Goal: Task Accomplishment & Management: Manage account settings

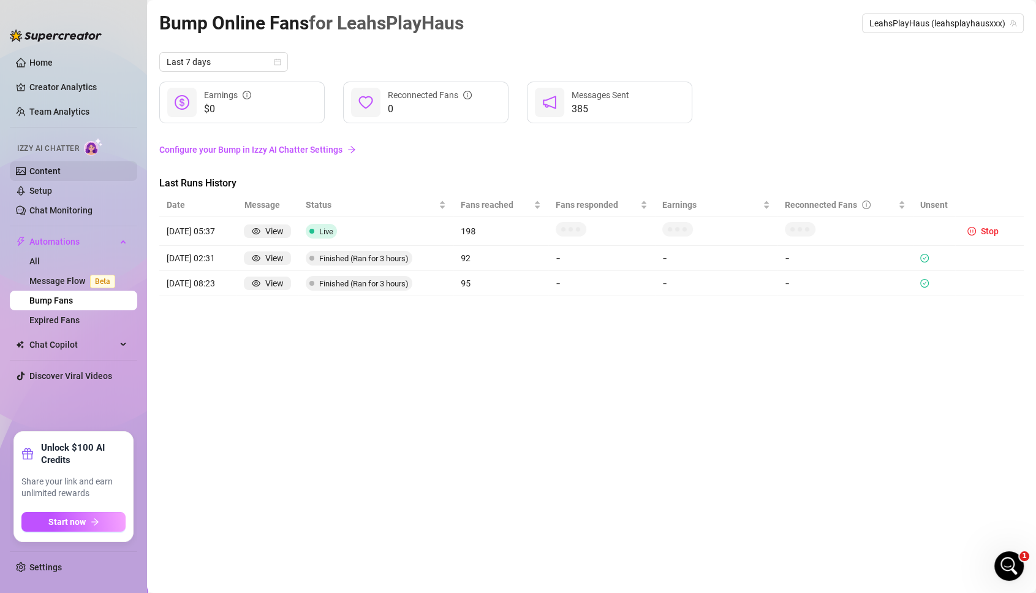
click at [41, 167] on link "Content" at bounding box center [44, 171] width 31 height 10
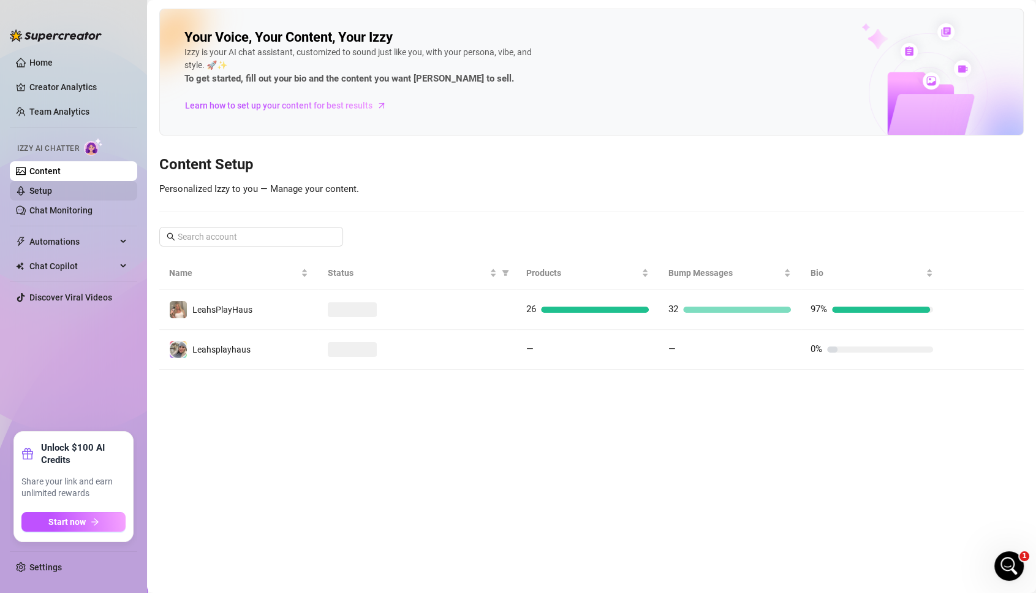
click at [47, 189] on link "Setup" at bounding box center [40, 191] width 23 height 10
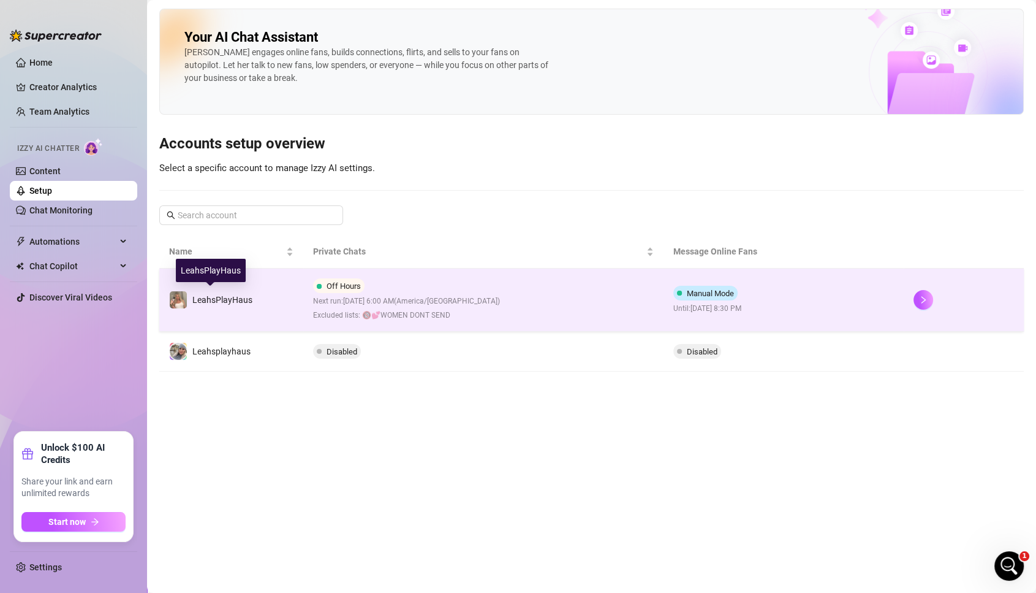
click at [217, 298] on span "LeahsPlayHaus" at bounding box center [222, 300] width 60 height 10
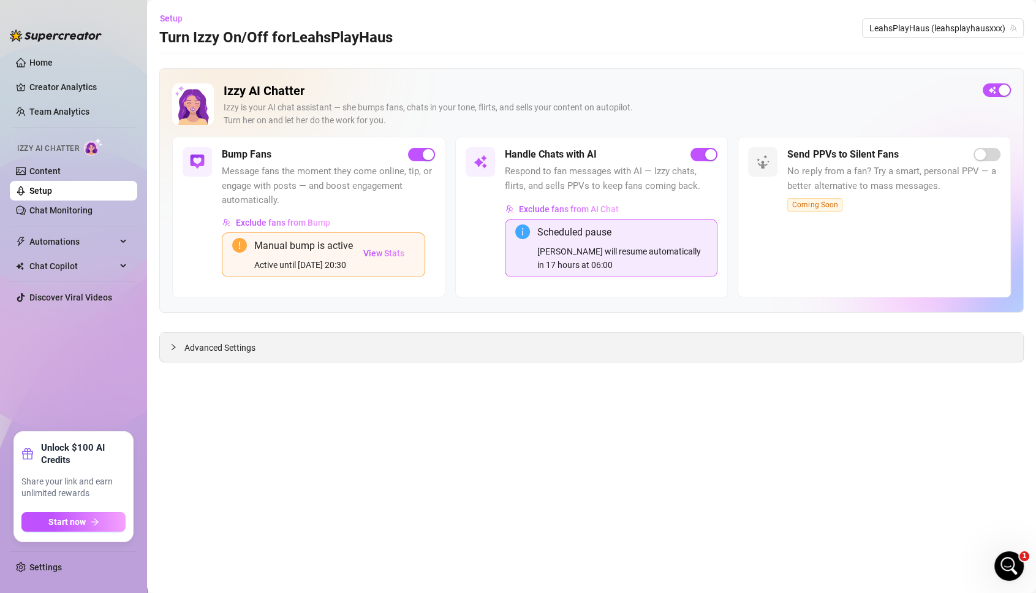
click at [225, 341] on span "Advanced Settings" at bounding box center [219, 347] width 71 height 13
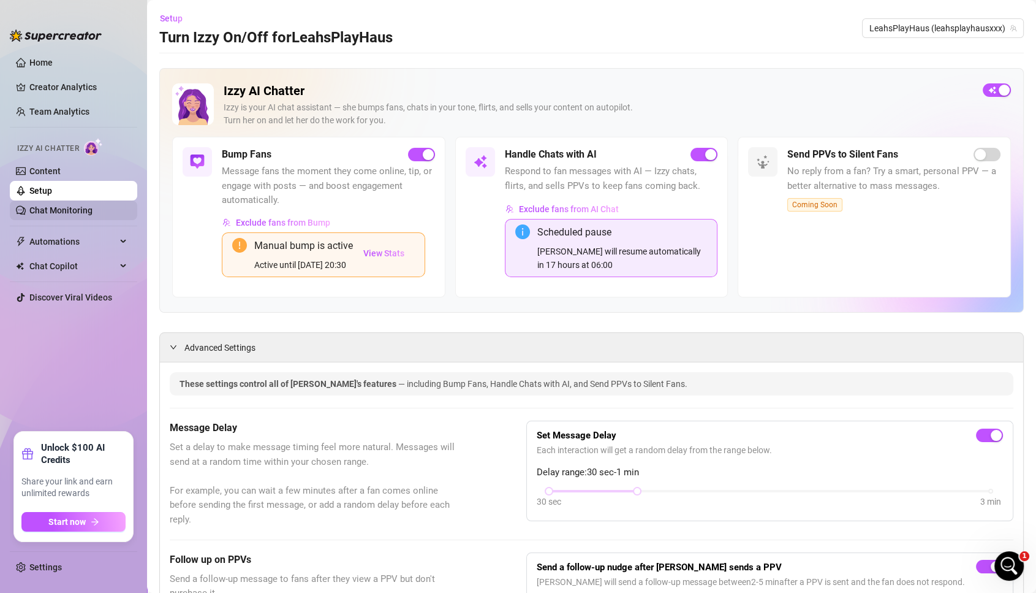
click at [53, 208] on link "Chat Monitoring" at bounding box center [60, 210] width 63 height 10
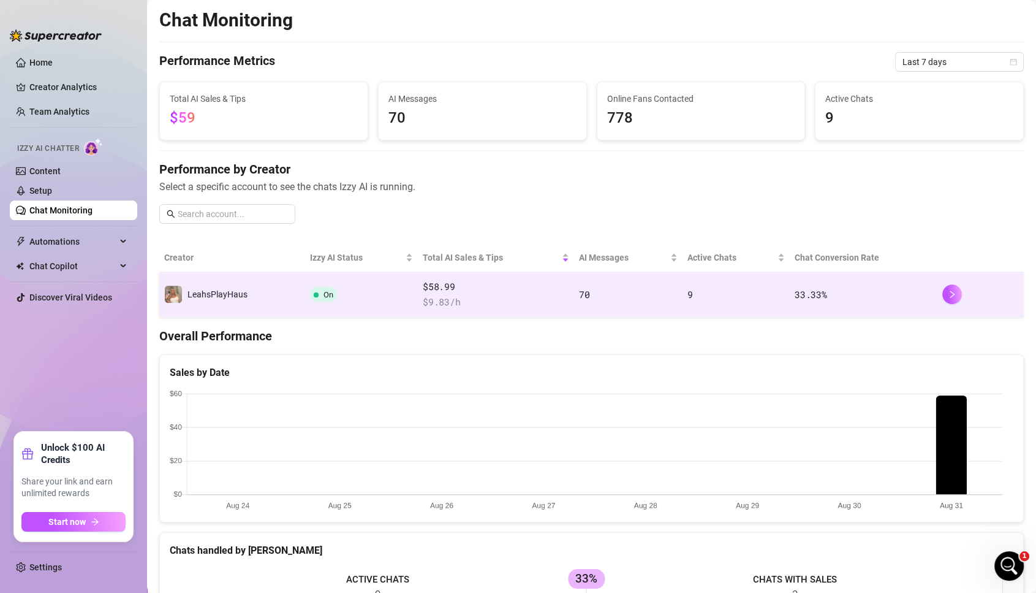
click at [227, 298] on div "LeahsPlayHaus" at bounding box center [217, 293] width 60 height 13
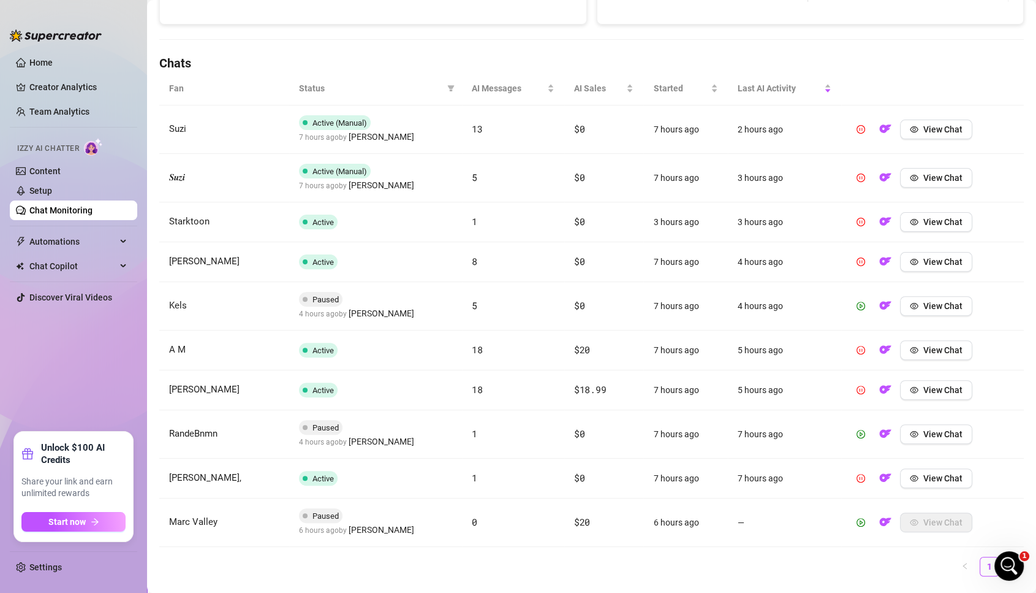
scroll to position [394, 0]
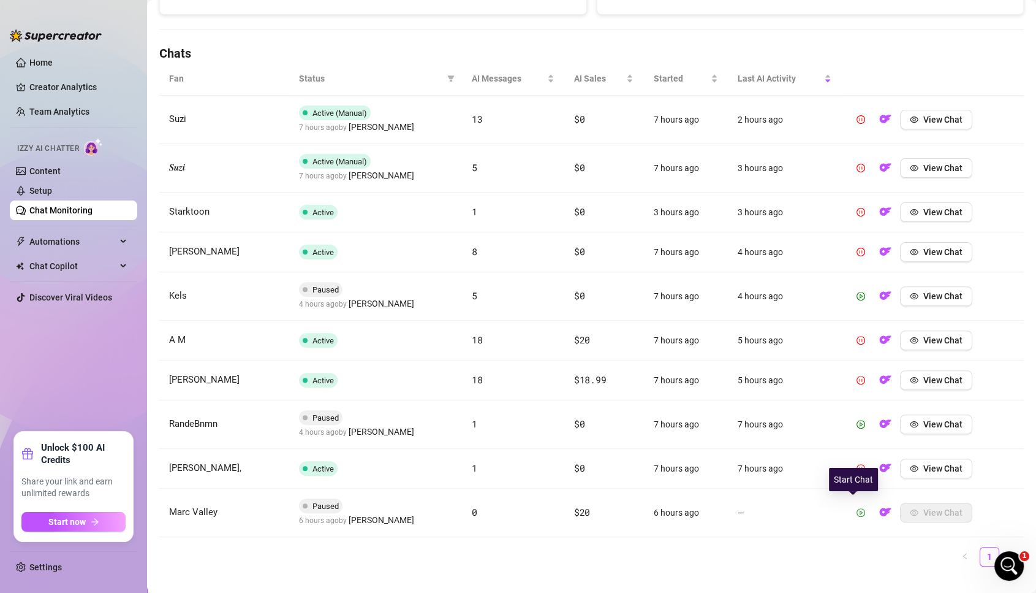
click at [857, 506] on button "button" at bounding box center [861, 512] width 20 height 20
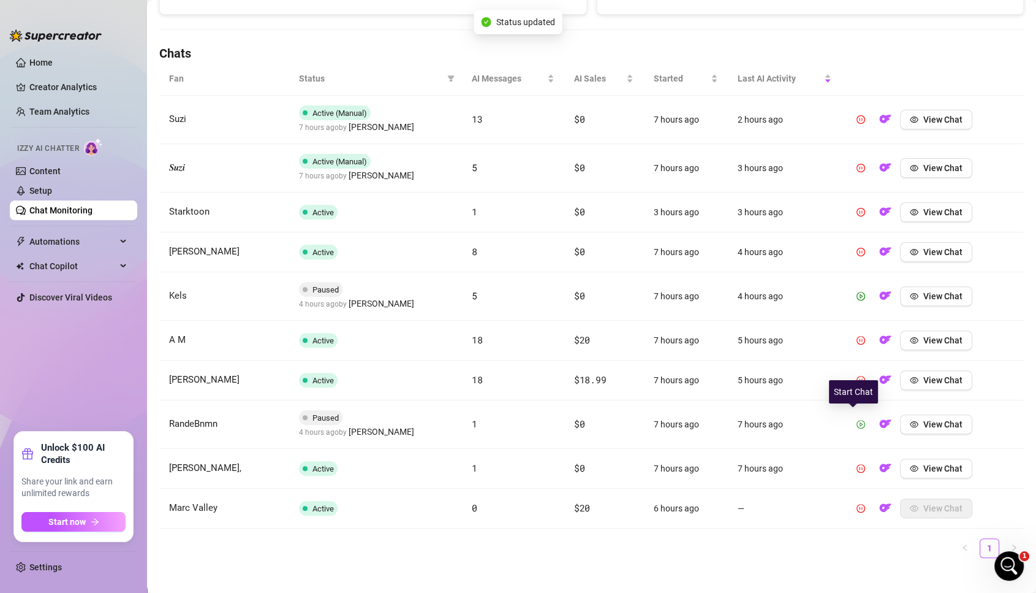
click at [857, 420] on icon "play-circle" at bounding box center [861, 424] width 9 height 9
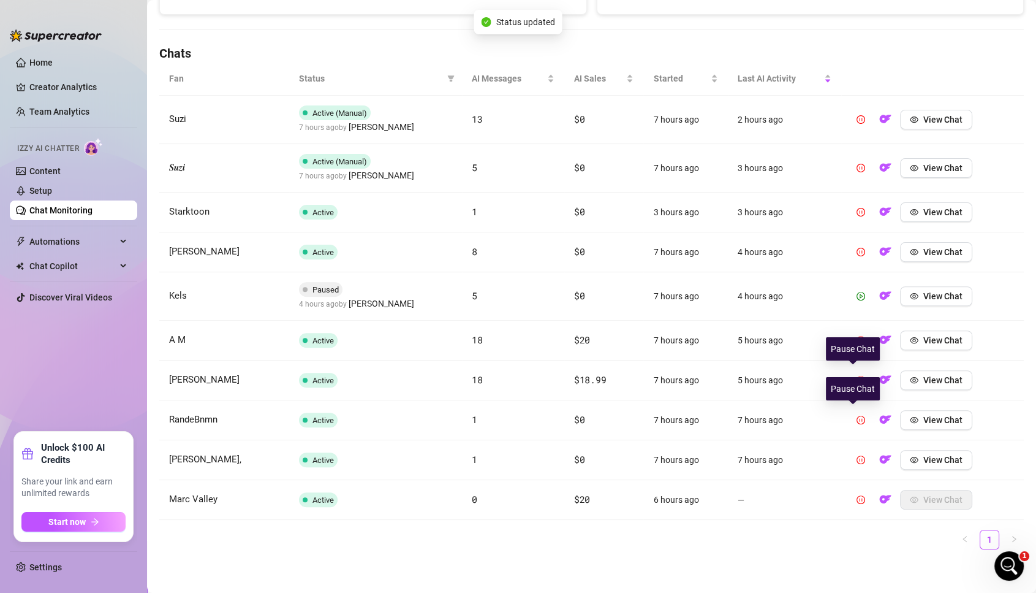
scroll to position [392, 0]
